Goal: Task Accomplishment & Management: Manage account settings

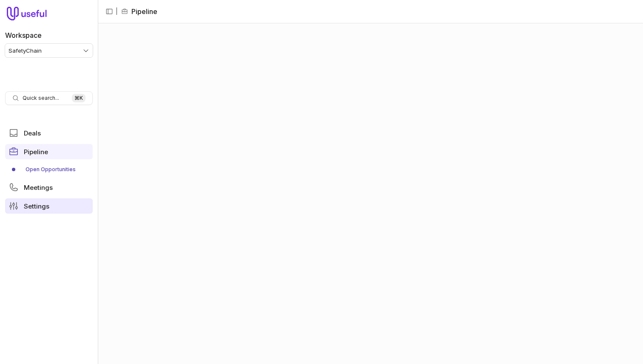
click at [37, 210] on link "Settings" at bounding box center [49, 206] width 88 height 15
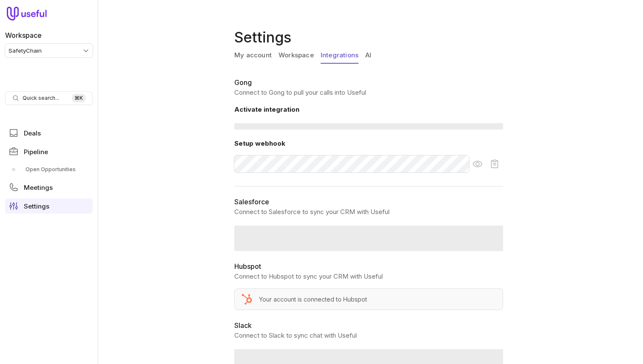
click at [346, 60] on link "Integrations" at bounding box center [340, 56] width 38 height 16
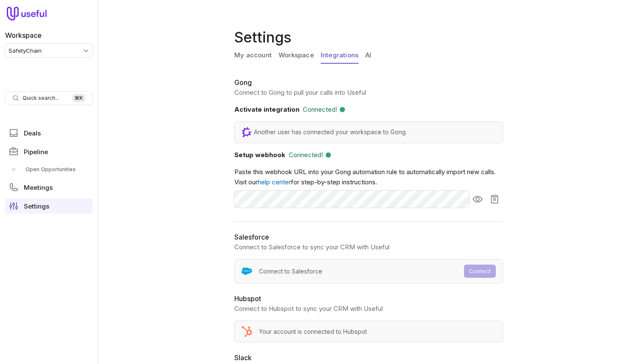
click at [369, 57] on link "AI" at bounding box center [368, 56] width 6 height 16
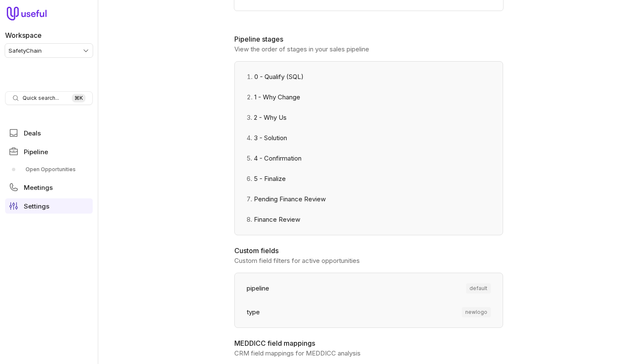
scroll to position [241, 0]
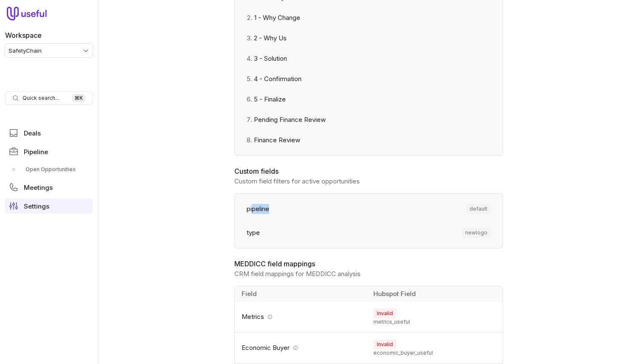
click at [251, 214] on div "pipeline default" at bounding box center [368, 209] width 254 height 20
click at [251, 214] on span "pipeline" at bounding box center [258, 209] width 23 height 10
click at [62, 167] on link "Open Opportunities" at bounding box center [49, 170] width 88 height 14
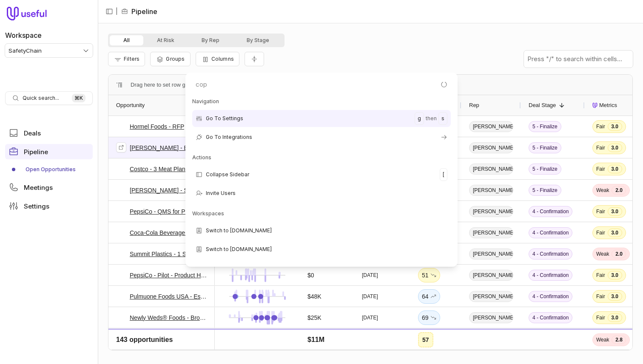
type input "copy"
